Goal: Task Accomplishment & Management: Use online tool/utility

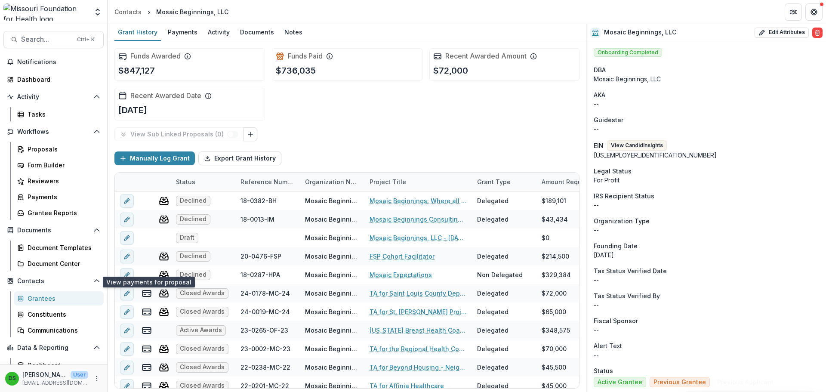
scroll to position [62, 0]
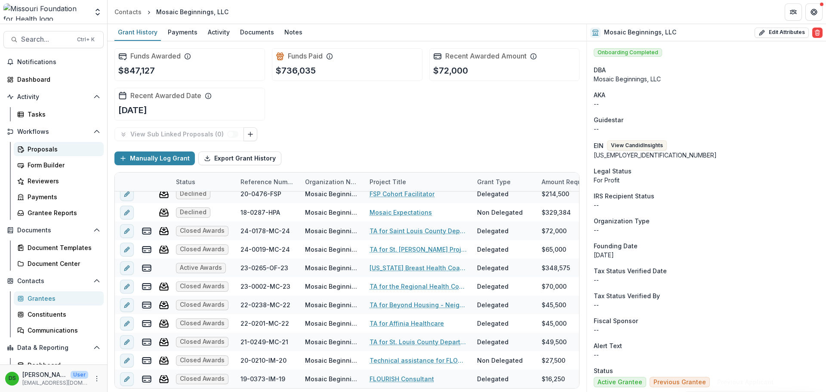
click at [45, 149] on div "Proposals" at bounding box center [62, 149] width 69 height 9
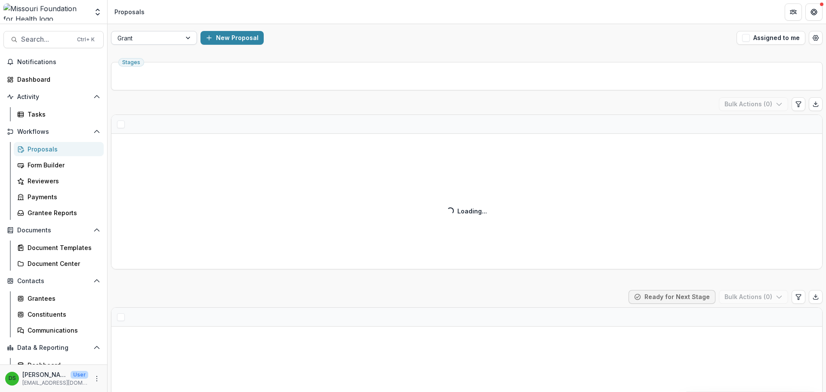
click at [146, 42] on div at bounding box center [147, 38] width 58 height 11
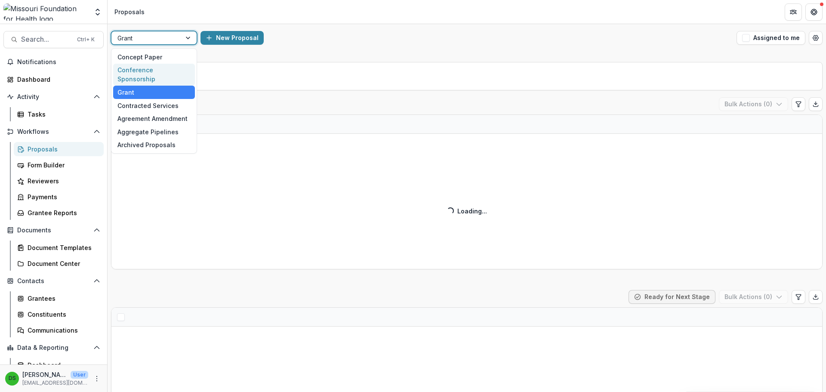
click at [153, 68] on div "Conference Sponsorship" at bounding box center [154, 75] width 82 height 22
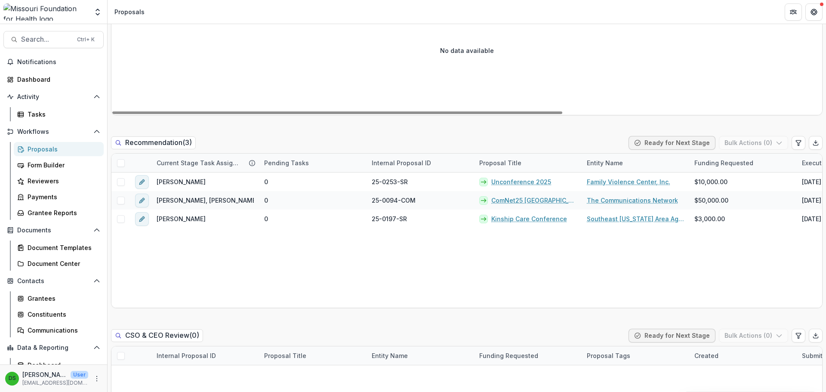
scroll to position [560, 0]
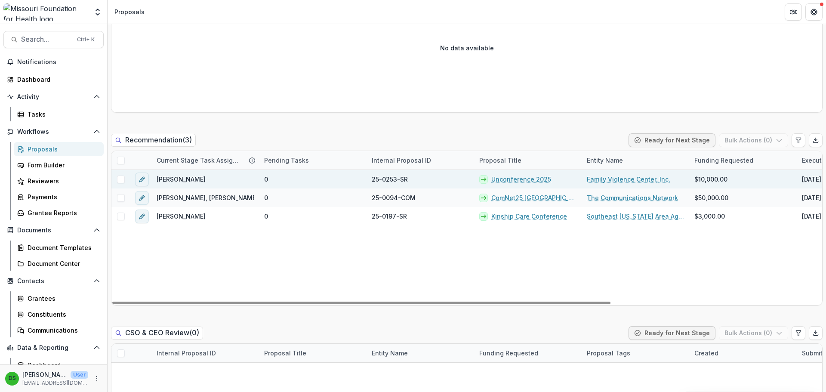
click at [121, 179] on span at bounding box center [121, 180] width 8 height 8
click at [771, 140] on button "Bulk Actions ( 1 )" at bounding box center [755, 140] width 68 height 14
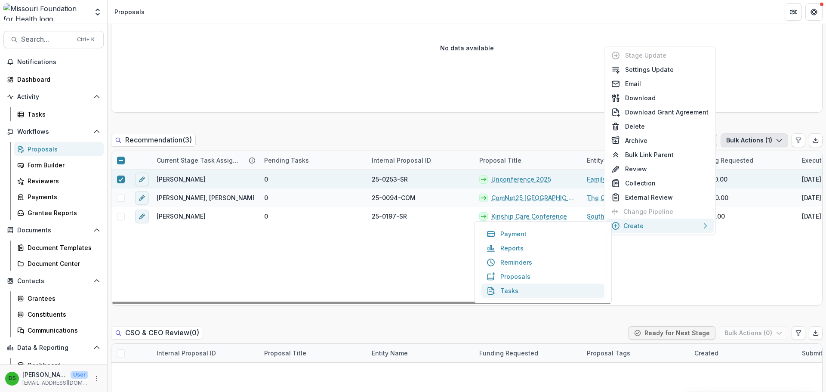
click at [521, 291] on button "Tasks" at bounding box center [543, 291] width 123 height 14
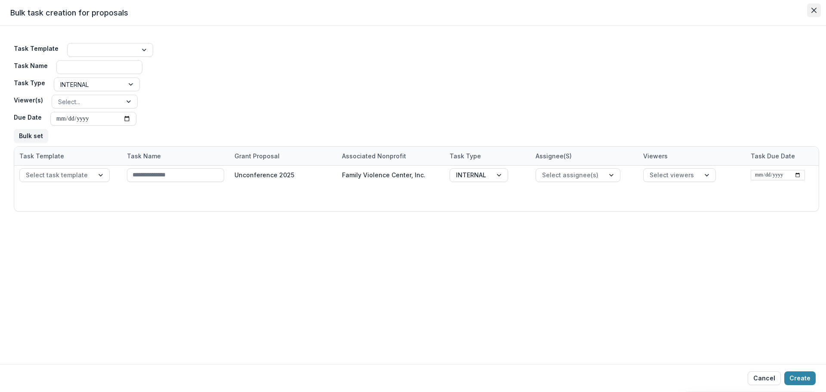
click at [813, 11] on icon "Close" at bounding box center [814, 10] width 5 height 5
